Goal: Information Seeking & Learning: Check status

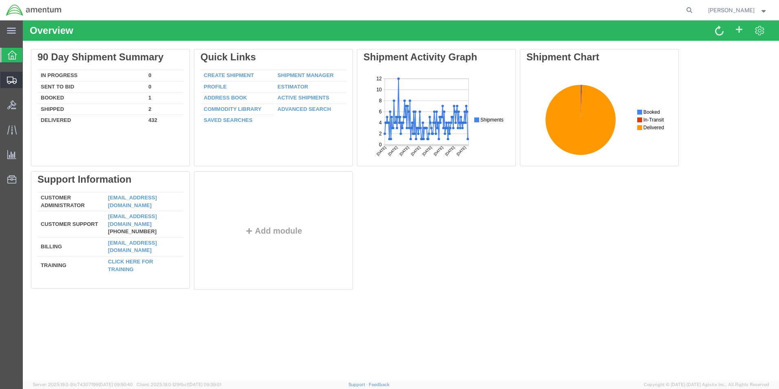
click at [0, 0] on span "Shipment Manager" at bounding box center [0, 0] width 0 height 0
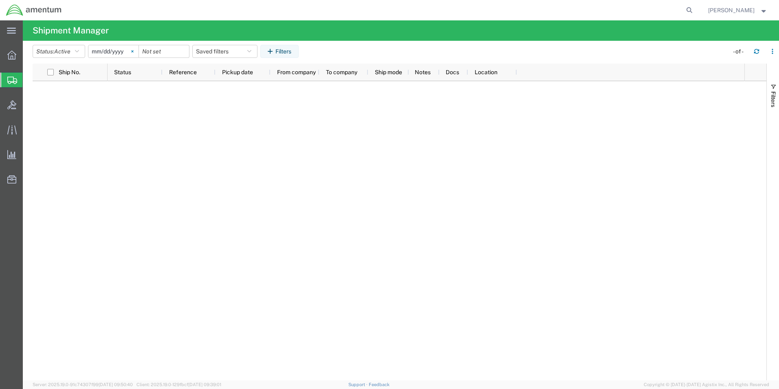
click at [133, 52] on icon at bounding box center [132, 51] width 2 height 2
click at [139, 50] on div at bounding box center [113, 51] width 51 height 13
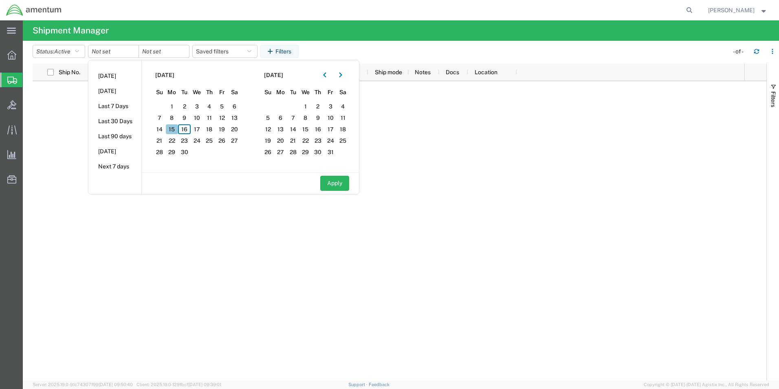
click at [178, 132] on span "15" at bounding box center [172, 129] width 13 height 10
click at [173, 129] on span "15" at bounding box center [172, 129] width 13 height 10
click at [333, 187] on button "Apply" at bounding box center [334, 183] width 29 height 15
type input "[DATE]"
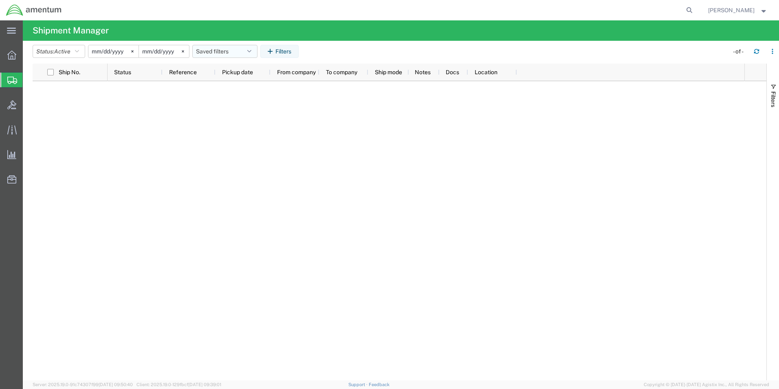
click at [251, 53] on icon "button" at bounding box center [249, 51] width 4 height 6
click at [298, 51] on button "Filters" at bounding box center [279, 51] width 38 height 13
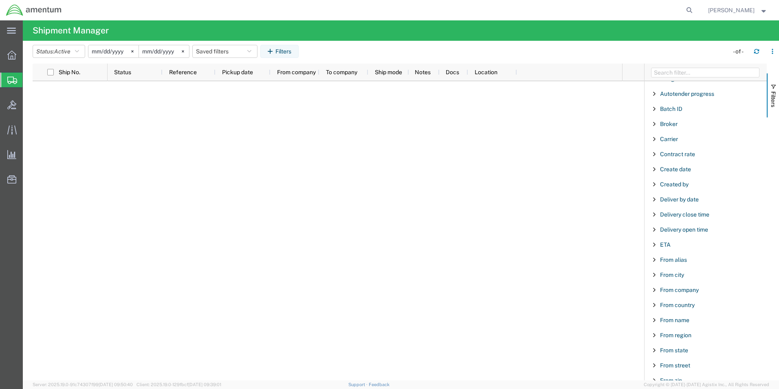
scroll to position [81, 0]
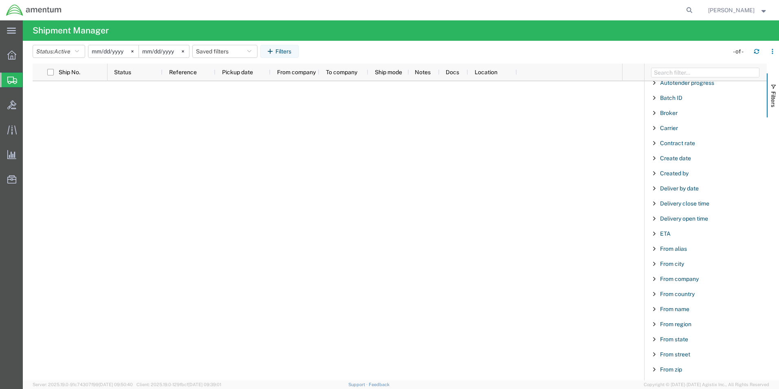
click at [652, 266] on span "Filter List 66 Filters" at bounding box center [654, 263] width 7 height 7
type input "m"
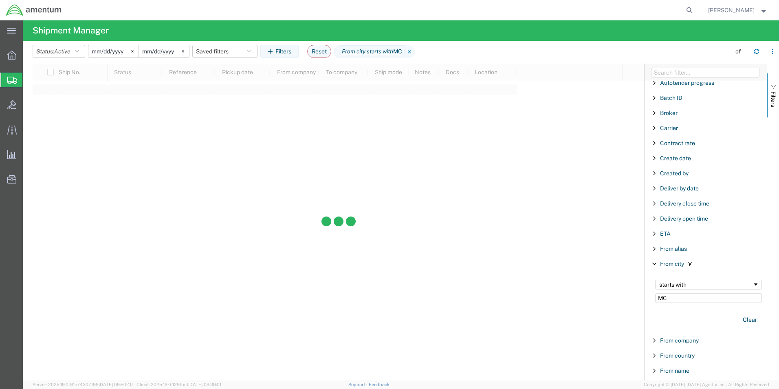
type input "M"
type input "c"
type input "M"
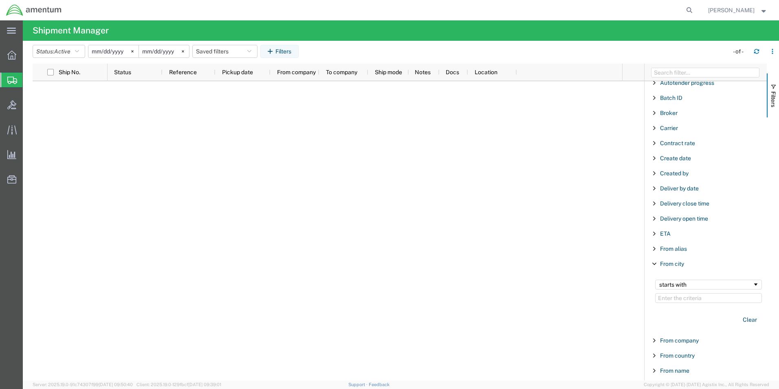
click at [657, 266] on div "From city" at bounding box center [705, 263] width 122 height 15
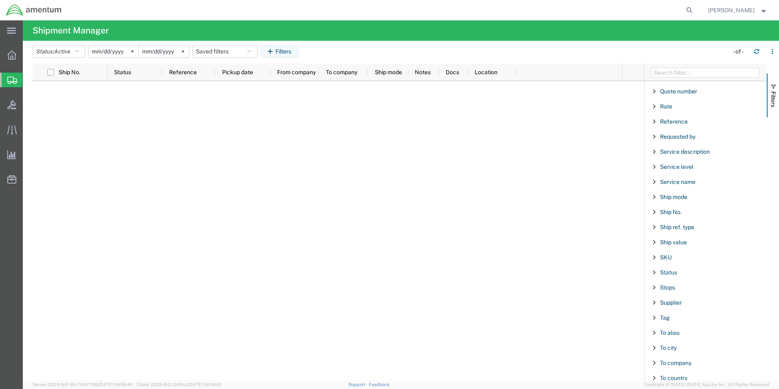
scroll to position [611, 0]
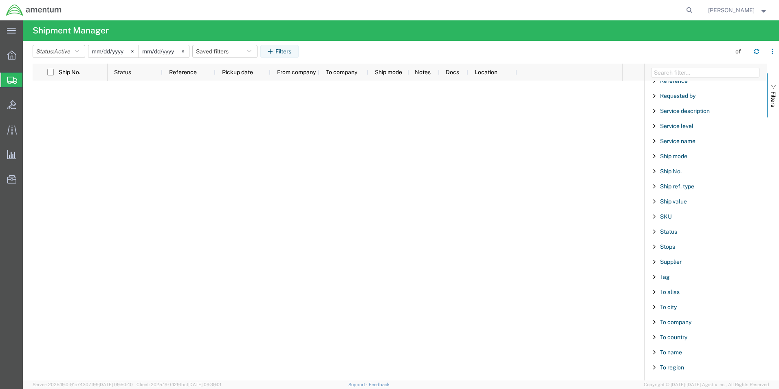
click at [655, 307] on span "Filter List 66 Filters" at bounding box center [654, 306] width 7 height 7
click at [682, 321] on div "starts with" at bounding box center [708, 334] width 116 height 33
click at [683, 325] on div "starts with" at bounding box center [705, 327] width 93 height 7
click at [689, 339] on input "Filter Value" at bounding box center [708, 341] width 107 height 10
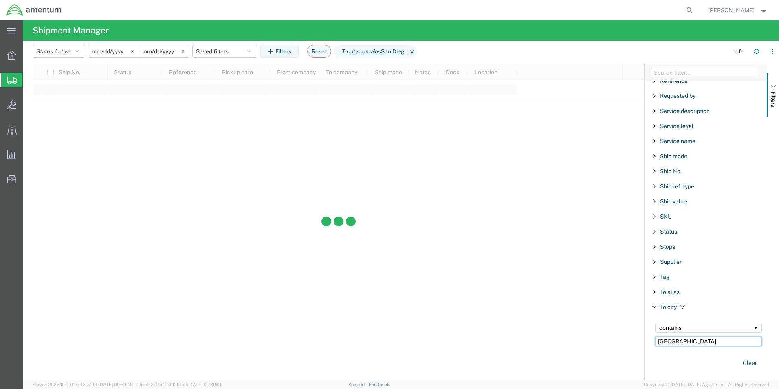
type input "[GEOGRAPHIC_DATA]"
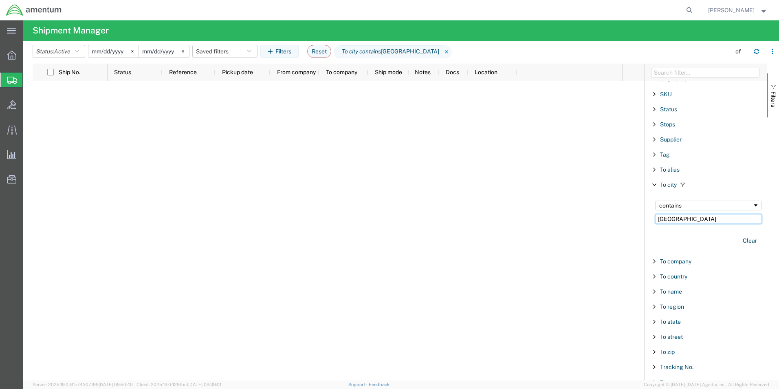
scroll to position [757, 0]
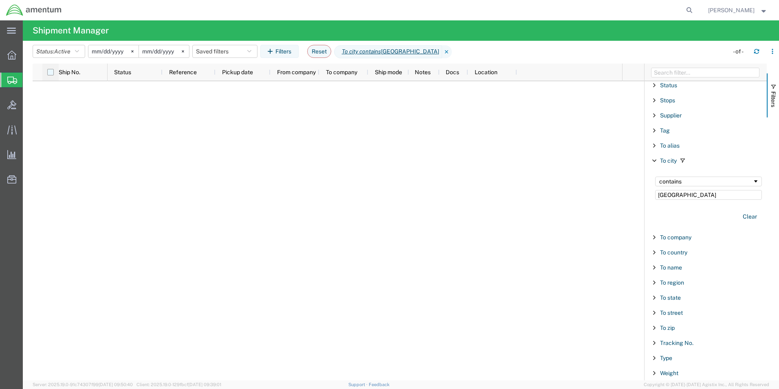
click at [49, 71] on input "checkbox" at bounding box center [50, 72] width 7 height 7
checkbox input "true"
click at [321, 50] on button "Reset" at bounding box center [319, 51] width 24 height 13
type input "[DATE]"
click at [15, 53] on icon at bounding box center [11, 54] width 9 height 9
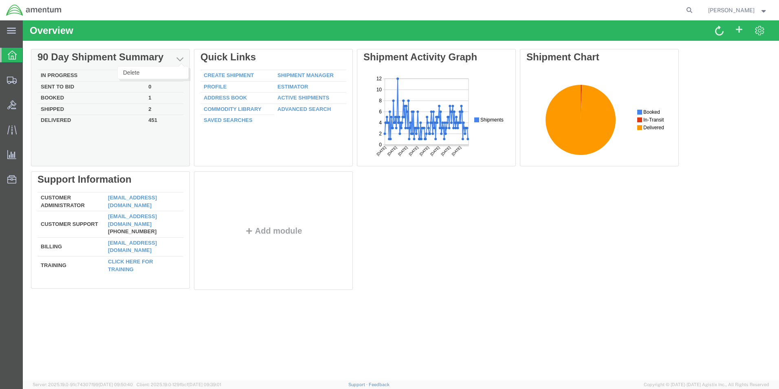
click at [183, 60] on span "button" at bounding box center [179, 59] width 7 height 8
click at [64, 109] on td "Shipped" at bounding box center [91, 108] width 108 height 11
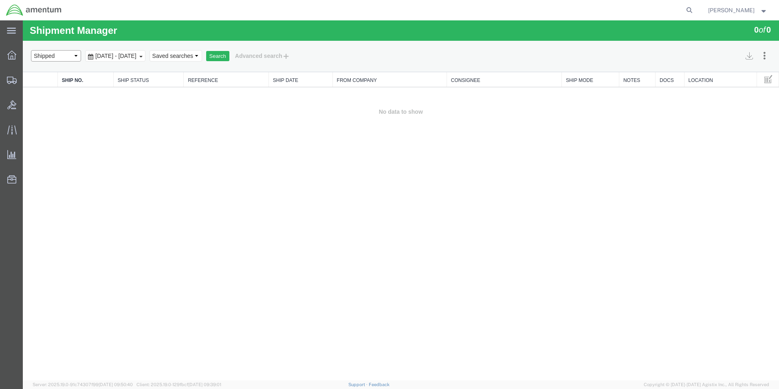
click at [66, 56] on select "Select status Active All Shipments Approved Booked Canceled Delivered Denied Ne…" at bounding box center [56, 55] width 50 height 11
click at [63, 55] on select "Select status Active All Shipments Approved Booked Canceled Delivered Denied Ne…" at bounding box center [56, 55] width 50 height 11
click at [138, 55] on span "[DATE] - [DATE]" at bounding box center [115, 56] width 45 height 7
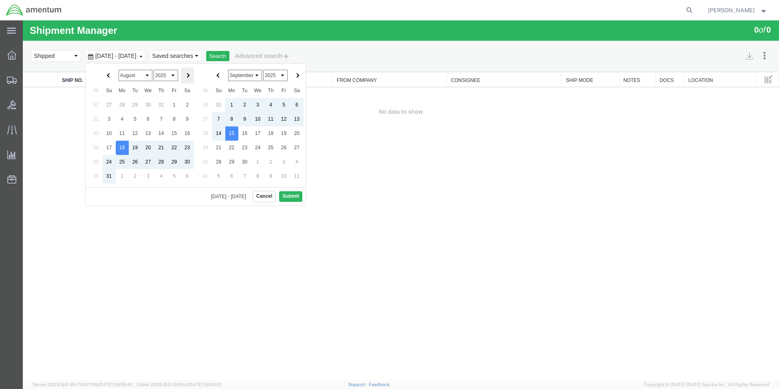
click at [184, 73] on th at bounding box center [187, 76] width 13 height 16
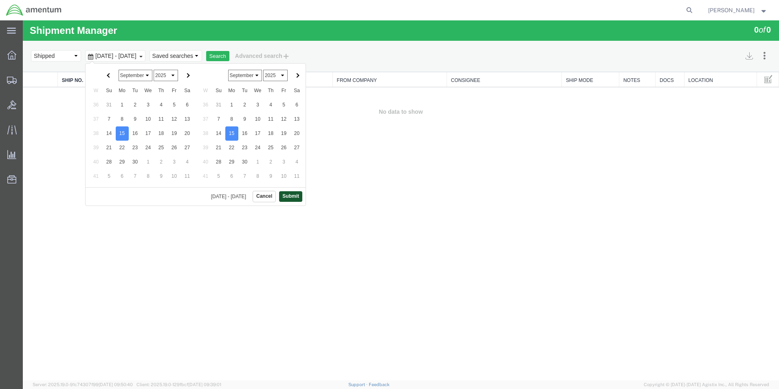
click at [285, 196] on button "Submit" at bounding box center [290, 196] width 23 height 10
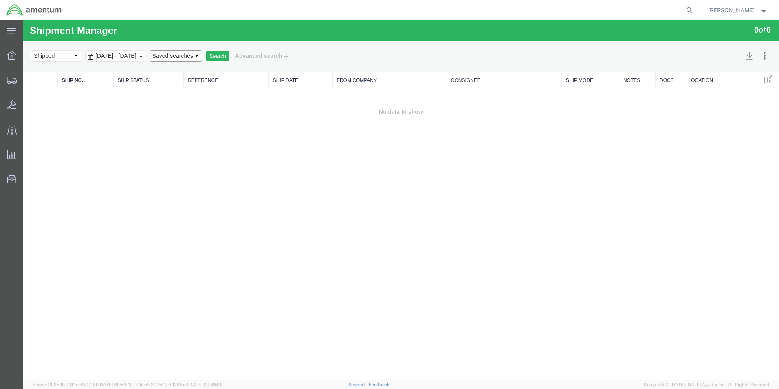
click at [202, 53] on select "Saved searches" at bounding box center [175, 55] width 53 height 11
click at [283, 53] on button "Advanced search" at bounding box center [262, 56] width 66 height 14
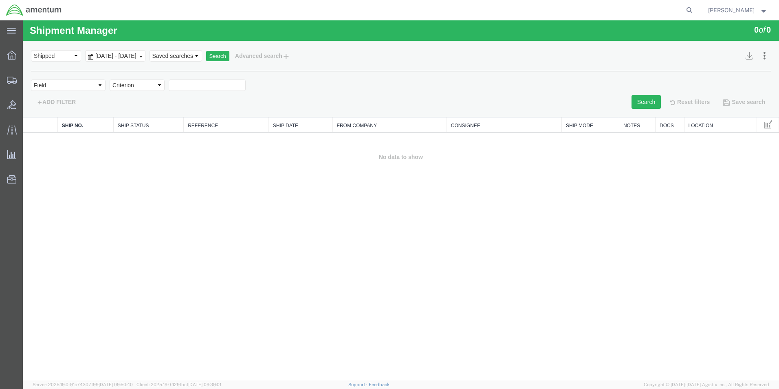
click at [105, 86] on div "Field Account Account Carrier Identifier Actual Delivery Date Actual Ship Date …" at bounding box center [401, 86] width 740 height 15
click at [106, 82] on div "Field Account Account Carrier Identifier Actual Delivery Date Actual Ship Date …" at bounding box center [401, 86] width 740 height 15
click at [103, 81] on select "Field Account Account Carrier Identifier Actual Delivery Date Actual Ship Date …" at bounding box center [68, 84] width 75 height 11
click at [99, 81] on select "Field Account Account Carrier Identifier Actual Delivery Date Actual Ship Date …" at bounding box center [68, 84] width 75 height 11
click at [156, 84] on select "Criterion" at bounding box center [137, 84] width 55 height 11
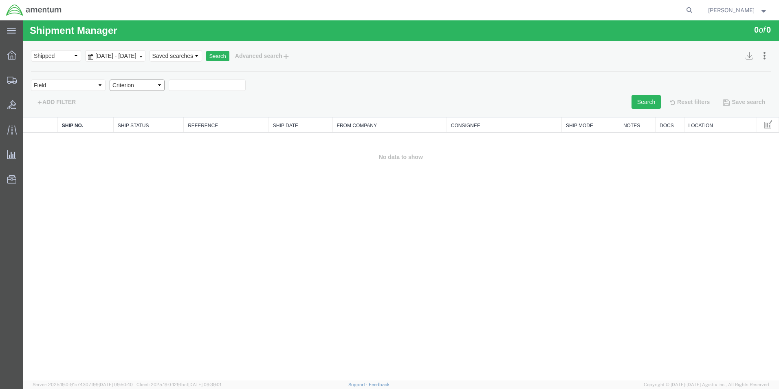
click at [156, 83] on select "Criterion" at bounding box center [137, 84] width 55 height 11
click at [88, 86] on select "Field Account Account Carrier Identifier Actual Delivery Date Actual Ship Date …" at bounding box center [68, 84] width 75 height 11
select select "location"
click at [31, 79] on select "Field Account Account Carrier Identifier Actual Delivery Date Actual Ship Date …" at bounding box center [68, 84] width 75 height 11
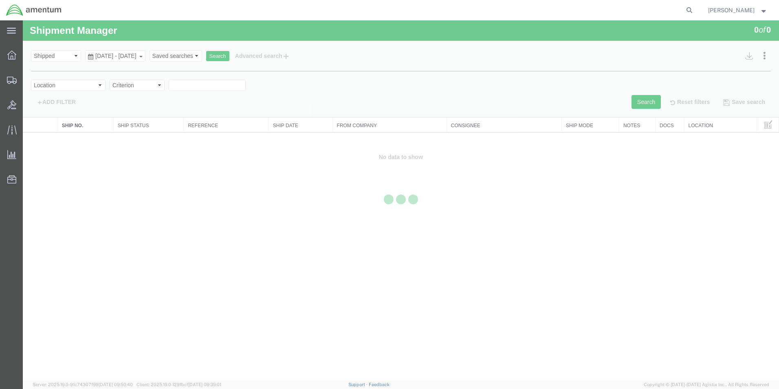
select select
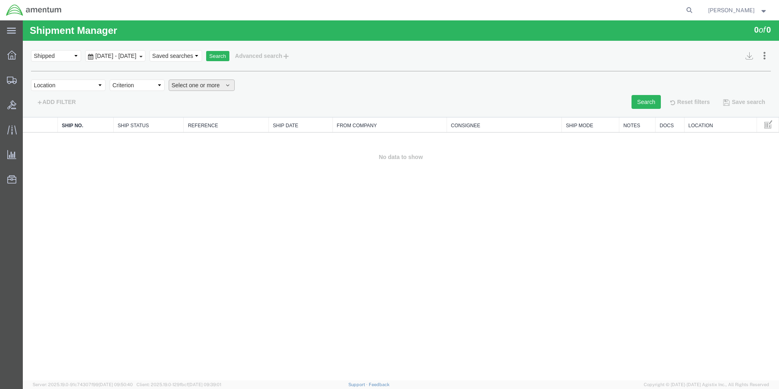
click at [211, 89] on span "Select one or more" at bounding box center [201, 85] width 60 height 8
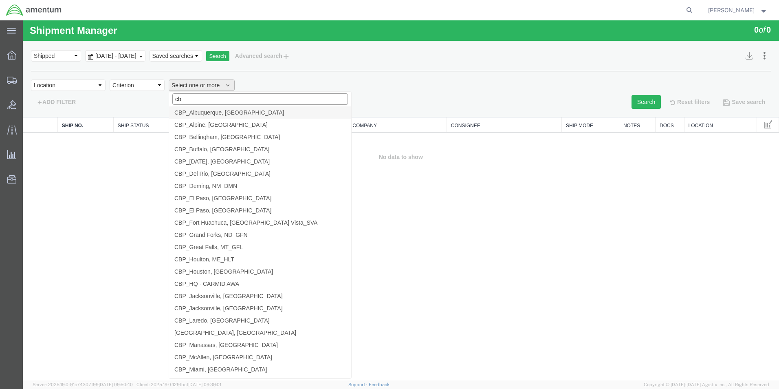
type input "cbp"
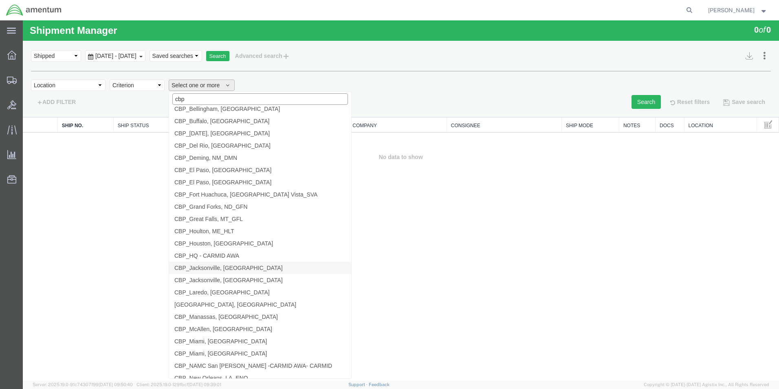
scroll to position [41, 0]
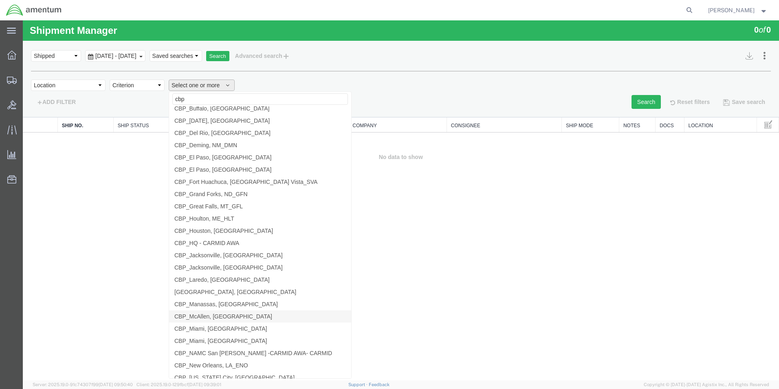
click at [255, 314] on link "CBP_McAllen, [GEOGRAPHIC_DATA]" at bounding box center [260, 316] width 182 height 12
select select "49941"
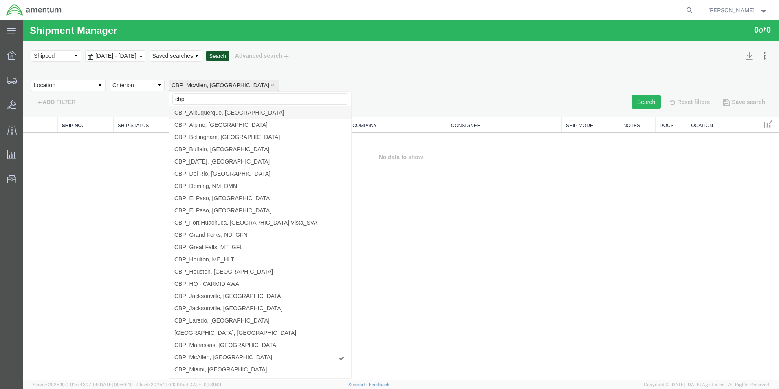
click at [229, 57] on button "Search" at bounding box center [217, 56] width 23 height 11
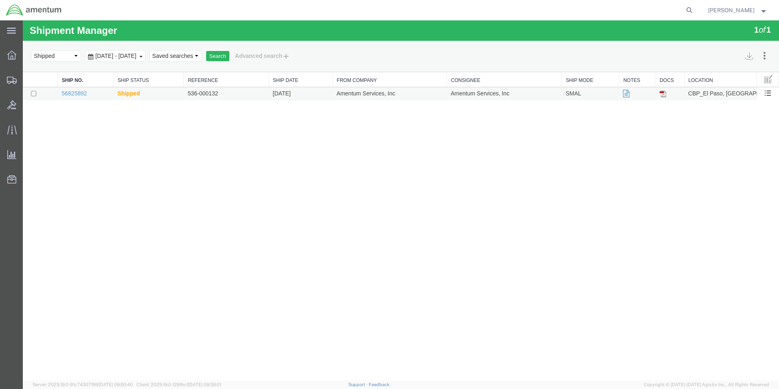
click at [664, 94] on img at bounding box center [662, 93] width 7 height 7
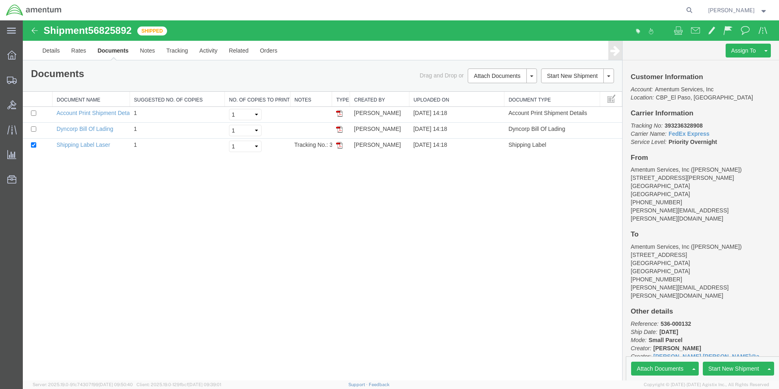
click at [38, 32] on img at bounding box center [35, 31] width 10 height 10
